Goal: Task Accomplishment & Management: Complete application form

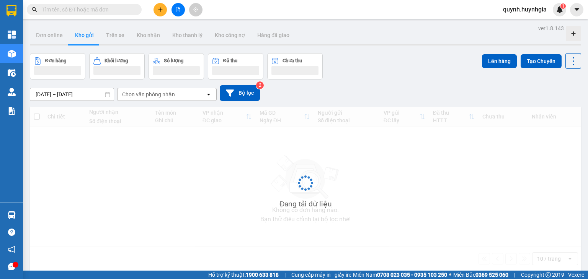
click at [92, 11] on input "text" at bounding box center [87, 9] width 90 height 8
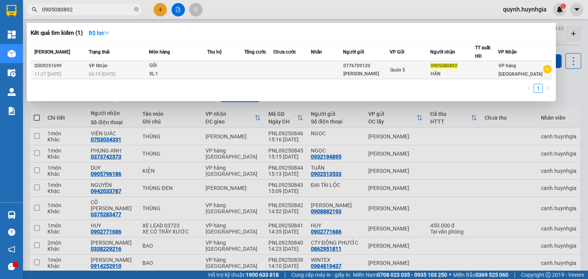
type input "0905080892"
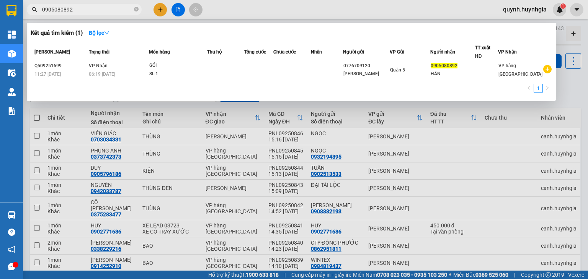
click at [298, 72] on td at bounding box center [292, 70] width 38 height 18
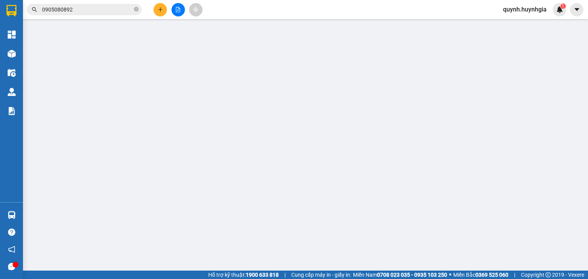
type input "0776709120"
type input "[PERSON_NAME]"
type input "0905080892"
type input "HÂN"
